Goal: Use online tool/utility: Utilize a website feature to perform a specific function

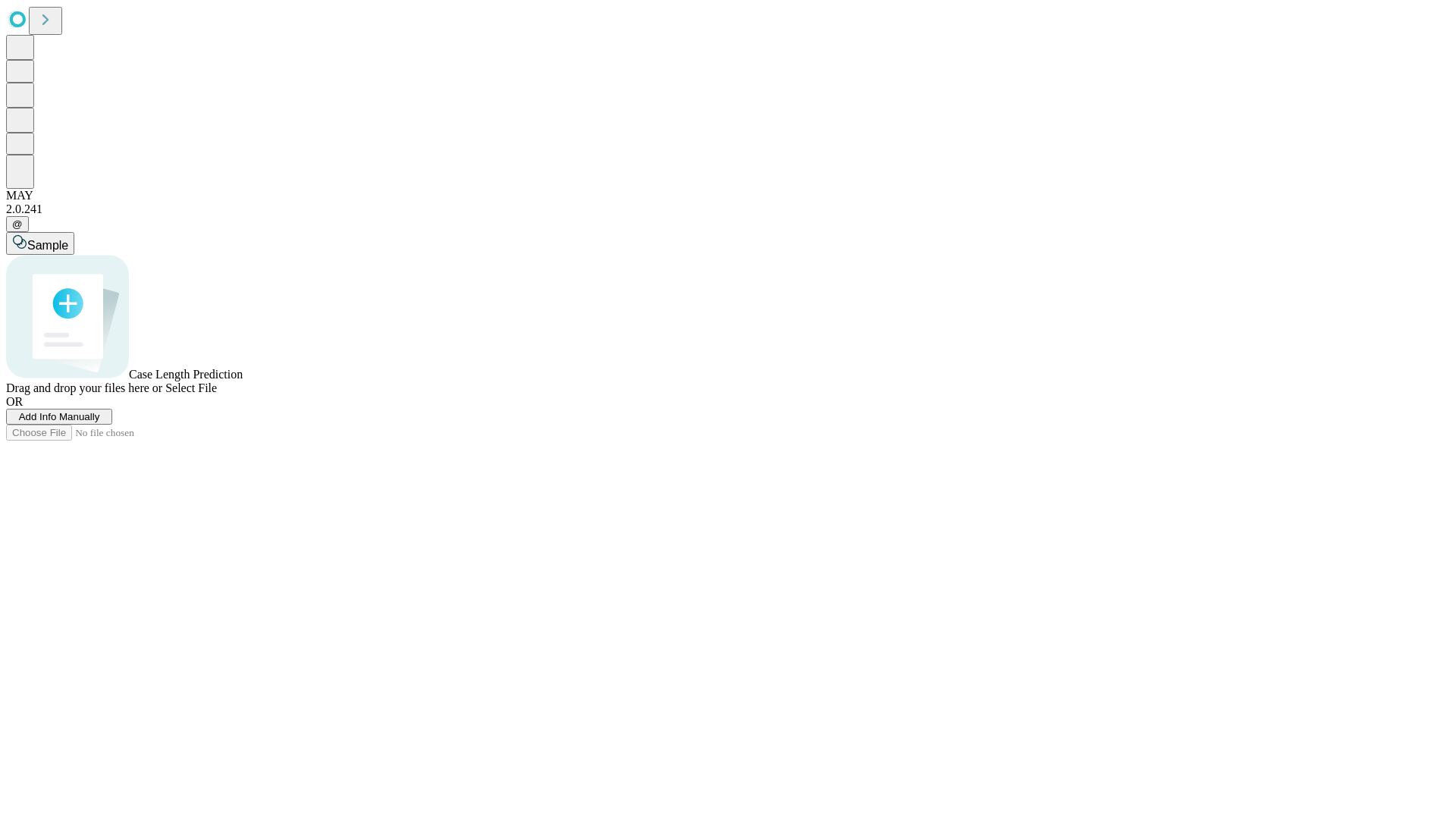
click at [100, 422] on span "Add Info Manually" at bounding box center [59, 417] width 81 height 11
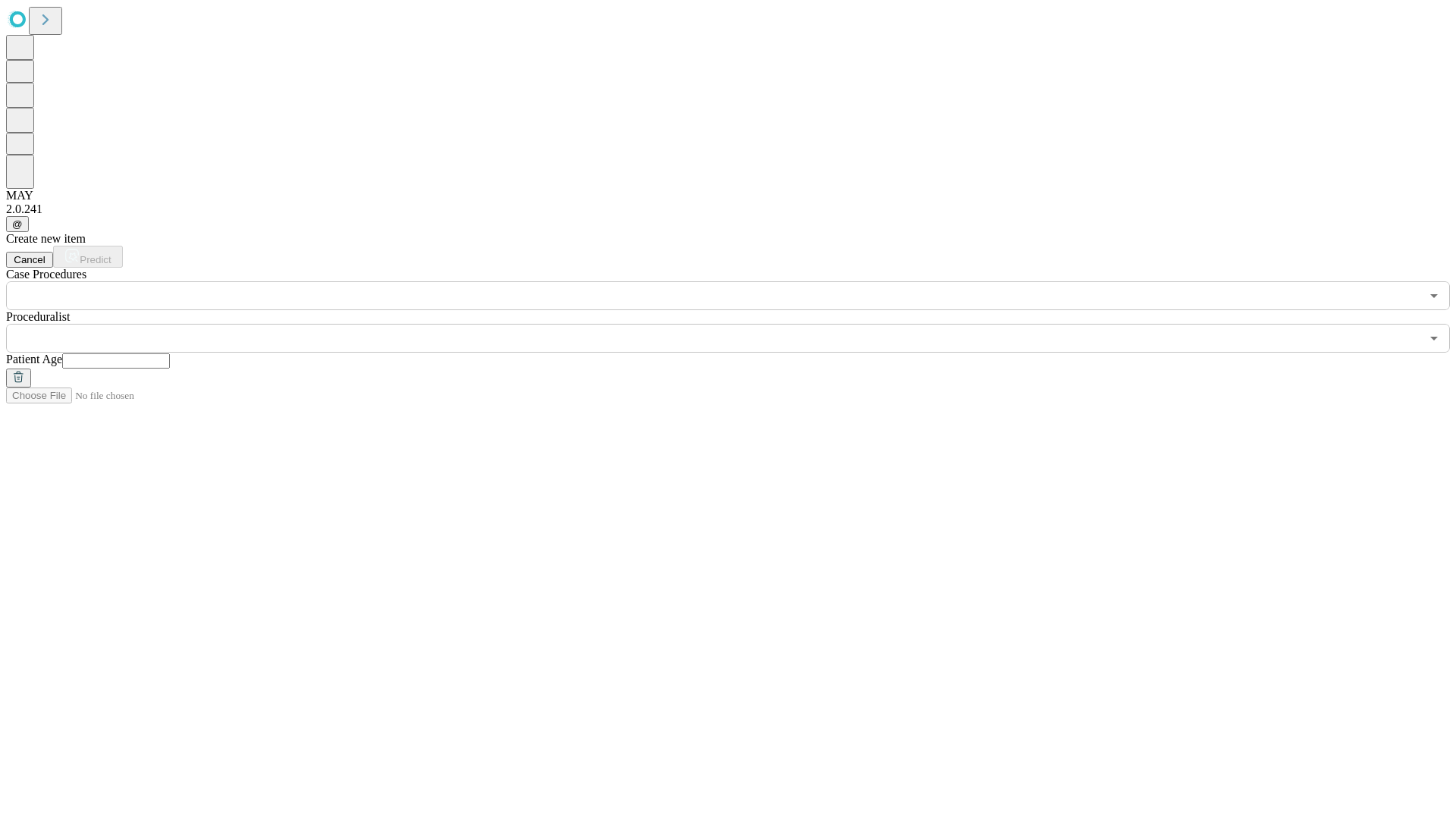
click at [170, 354] on input "text" at bounding box center [115, 361] width 108 height 15
type input "**"
click at [738, 324] on input "text" at bounding box center [713, 338] width 1414 height 29
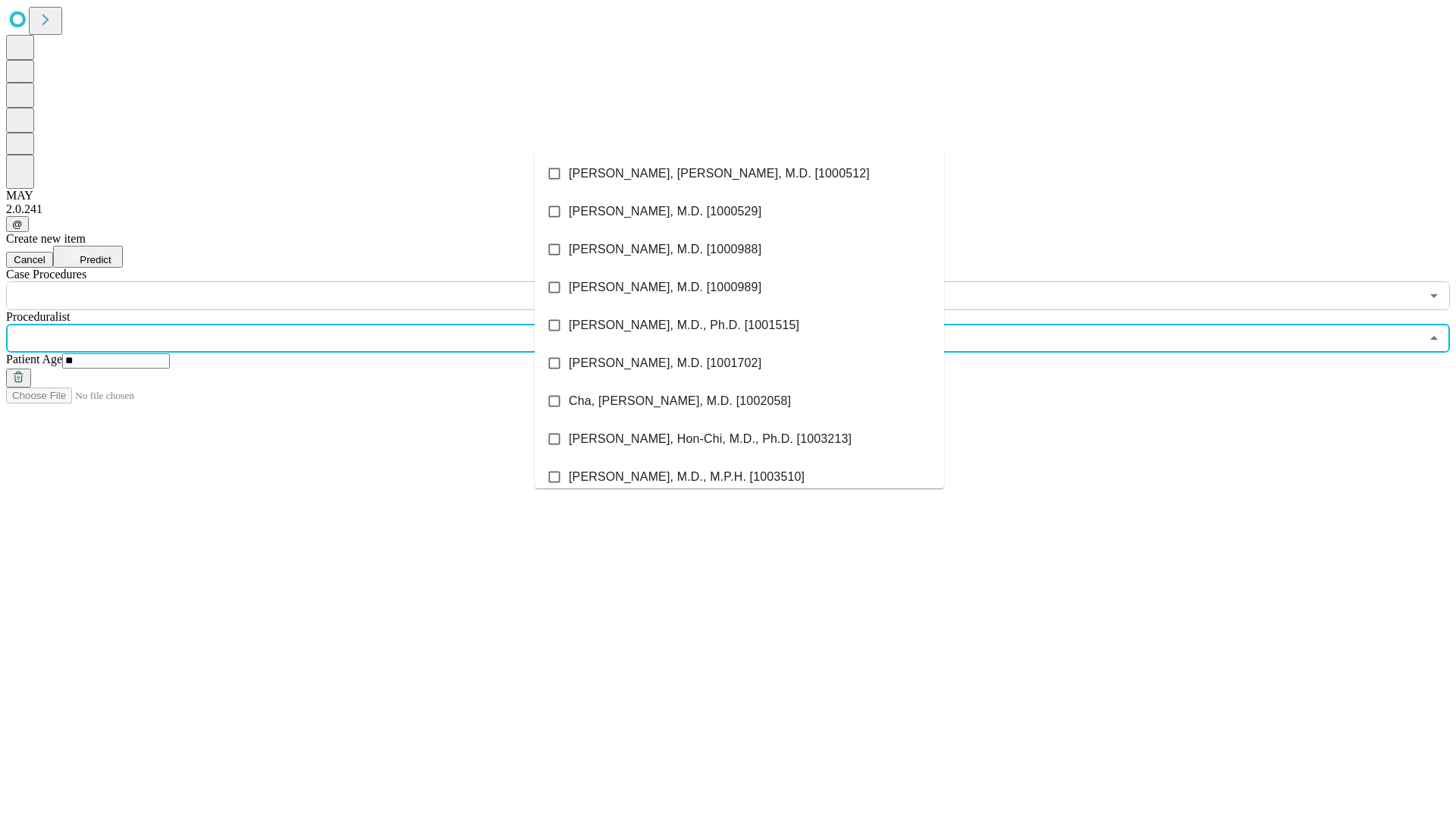
click at [739, 174] on li "[PERSON_NAME], [PERSON_NAME], M.D. [1000512]" at bounding box center [739, 174] width 410 height 38
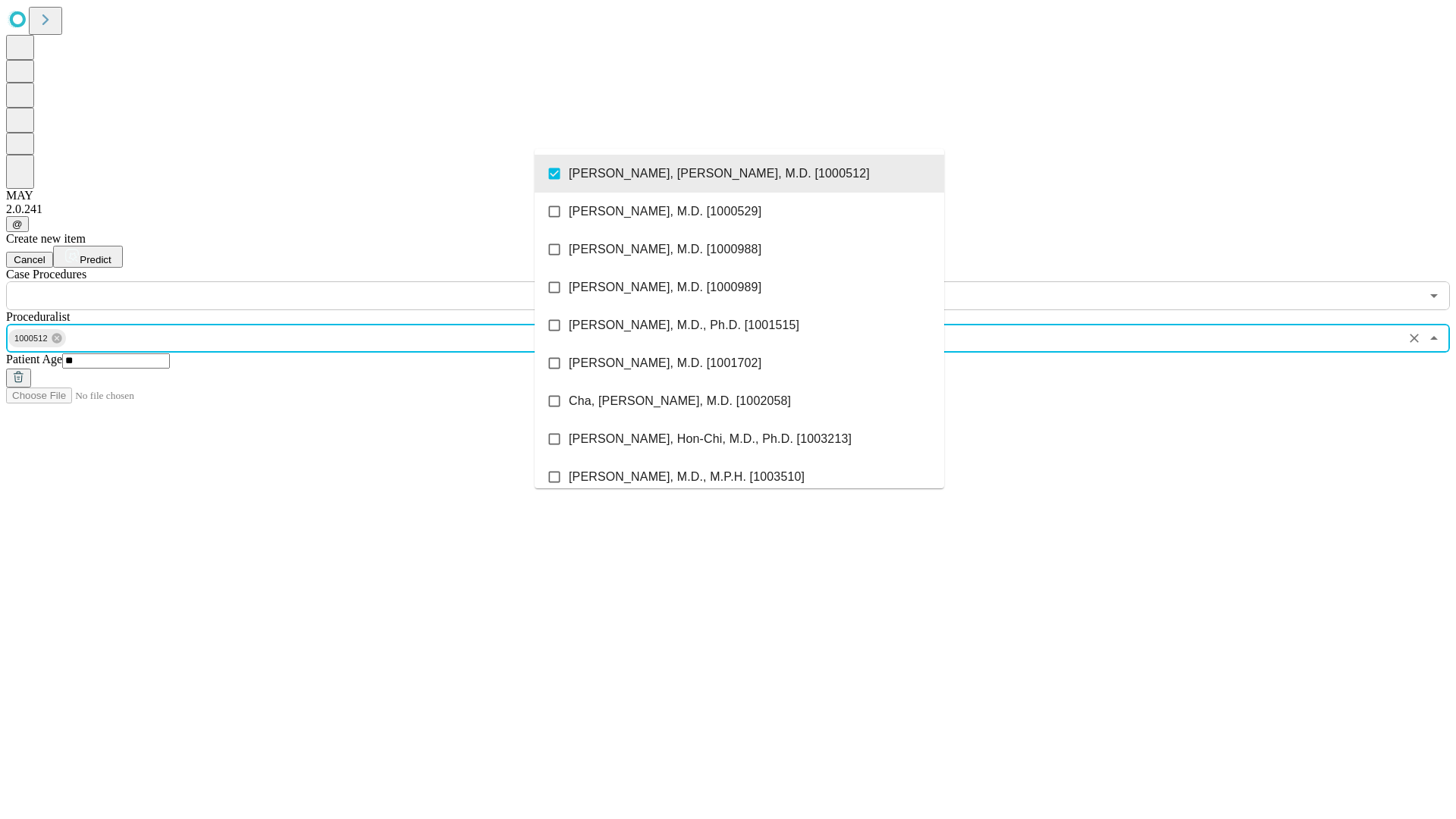
click at [318, 281] on input "text" at bounding box center [713, 296] width 1414 height 29
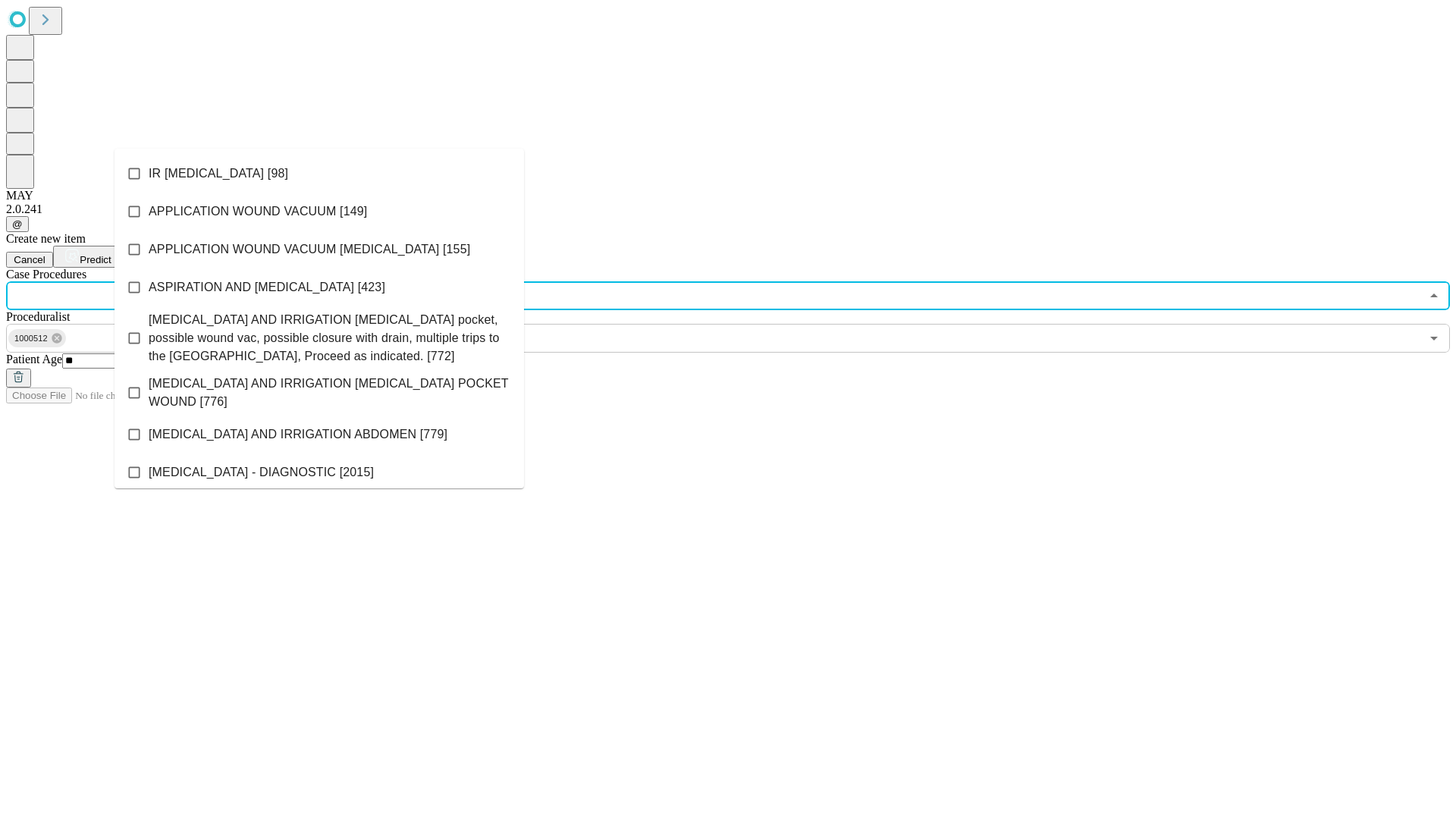
click at [319, 174] on li "IR [MEDICAL_DATA] [98]" at bounding box center [319, 174] width 410 height 38
click at [111, 255] on span "Predict" at bounding box center [95, 260] width 31 height 11
